Goal: Task Accomplishment & Management: Manage account settings

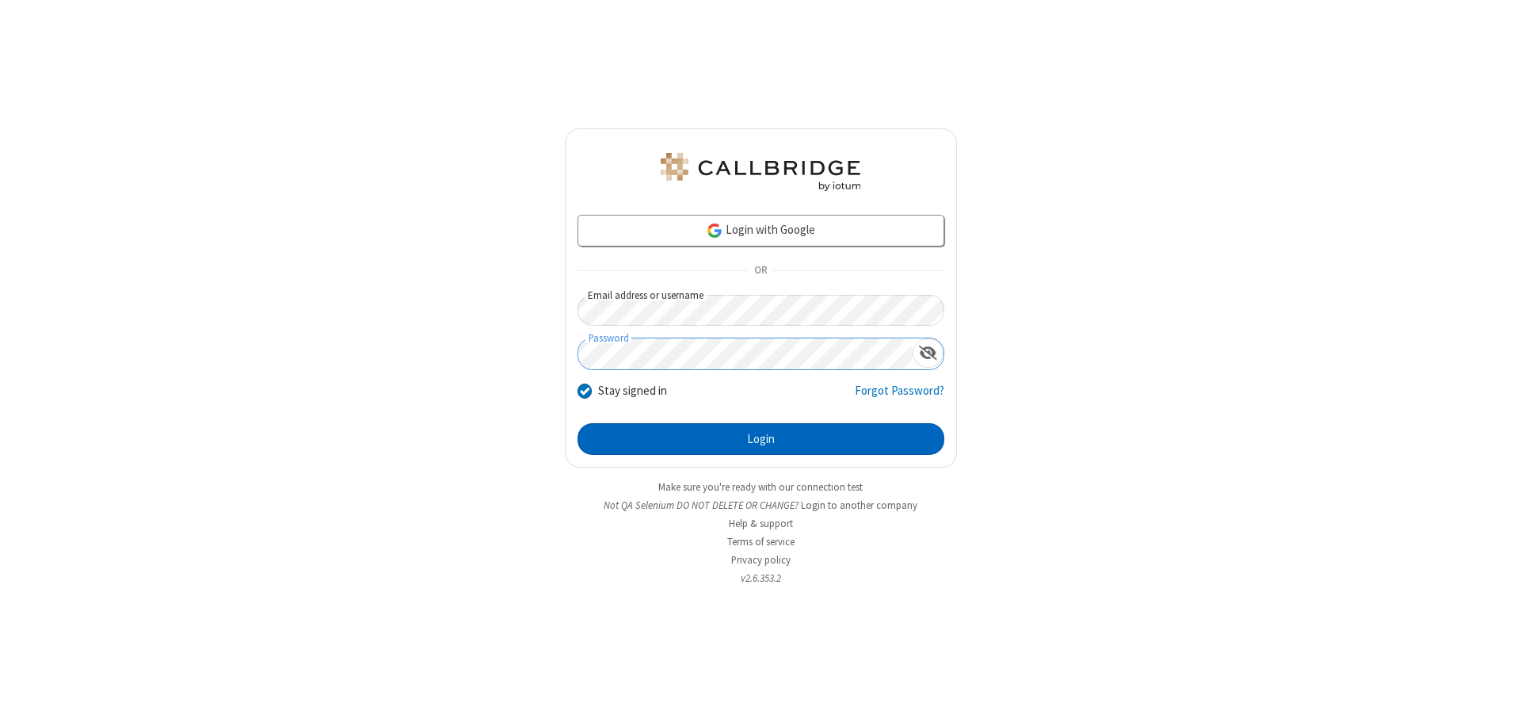
click at [761, 439] on button "Login" at bounding box center [761, 439] width 367 height 32
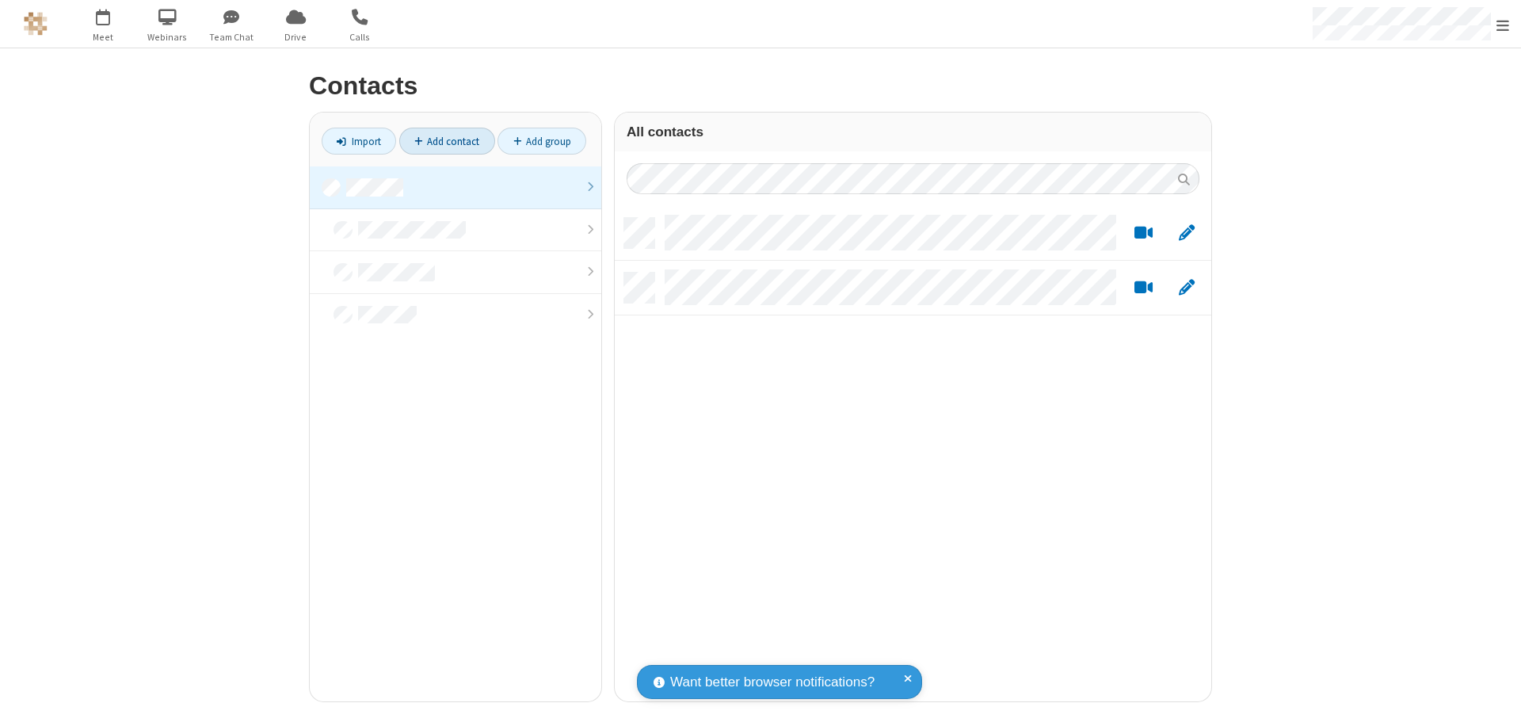
click at [447, 141] on link "Add contact" at bounding box center [447, 141] width 96 height 27
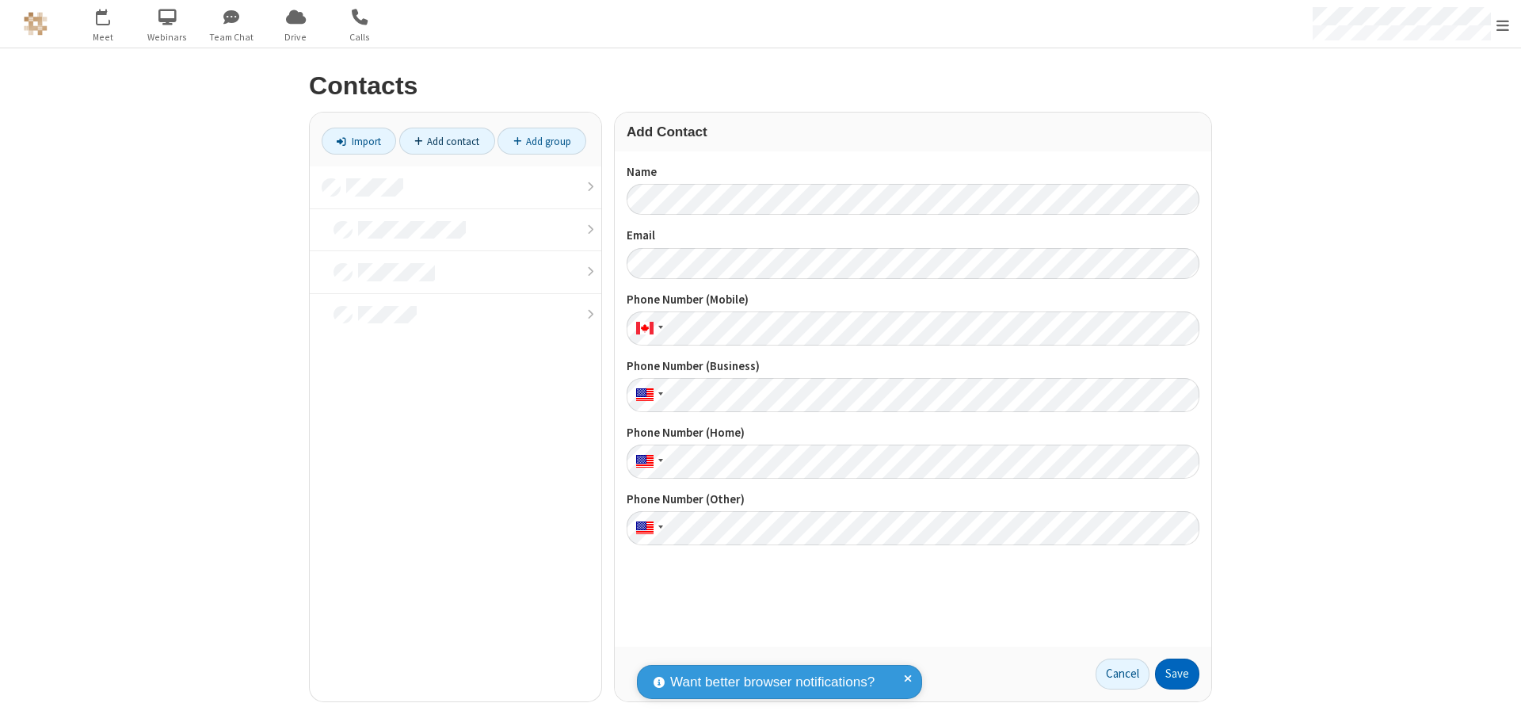
click at [1178, 674] on button "Save" at bounding box center [1177, 675] width 44 height 32
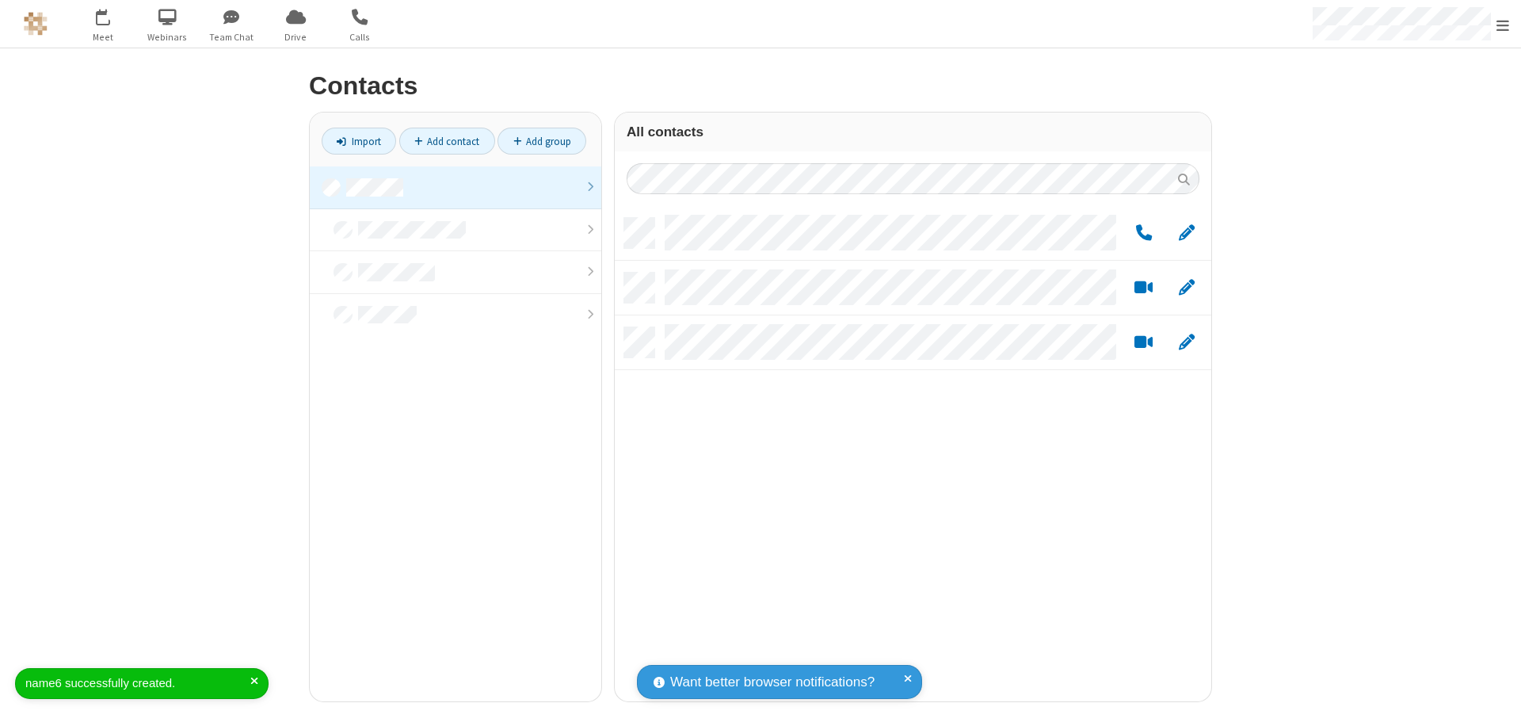
scroll to position [483, 585]
